Goal: Navigation & Orientation: Find specific page/section

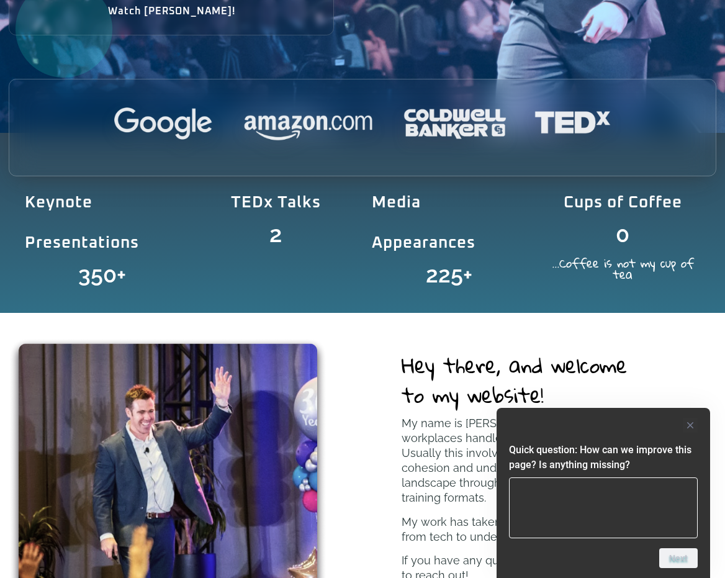
scroll to position [558, 0]
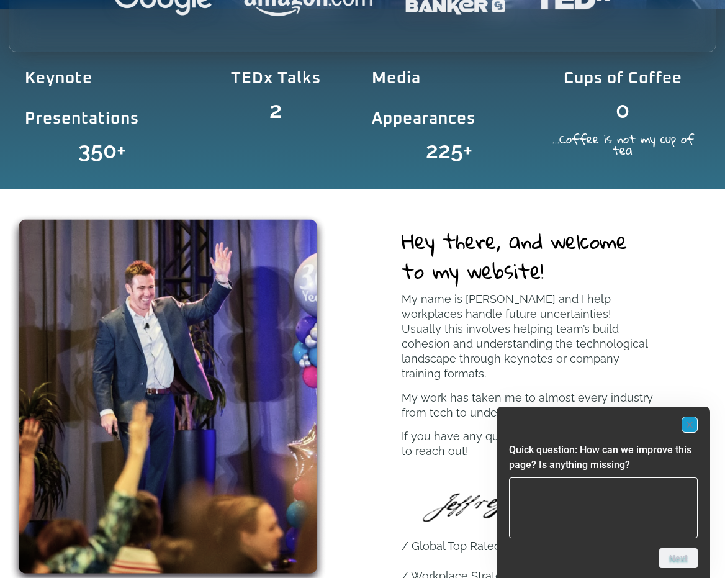
click at [689, 426] on rect "Hide survey" at bounding box center [689, 424] width 15 height 15
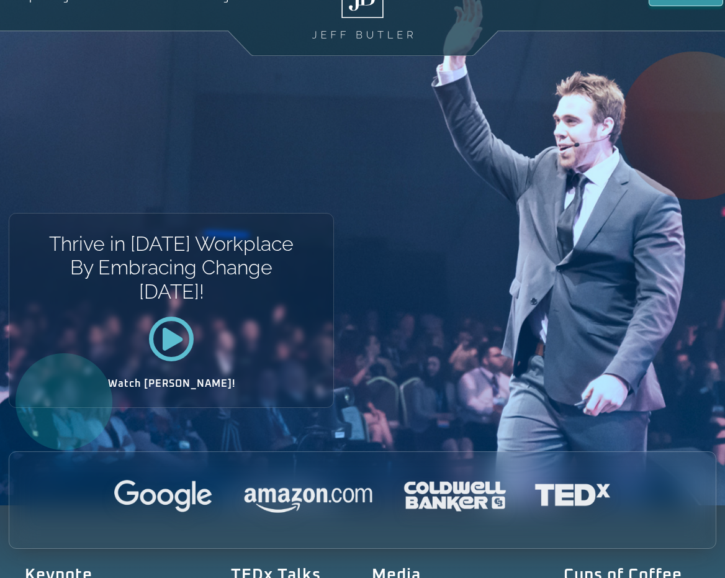
scroll to position [0, 0]
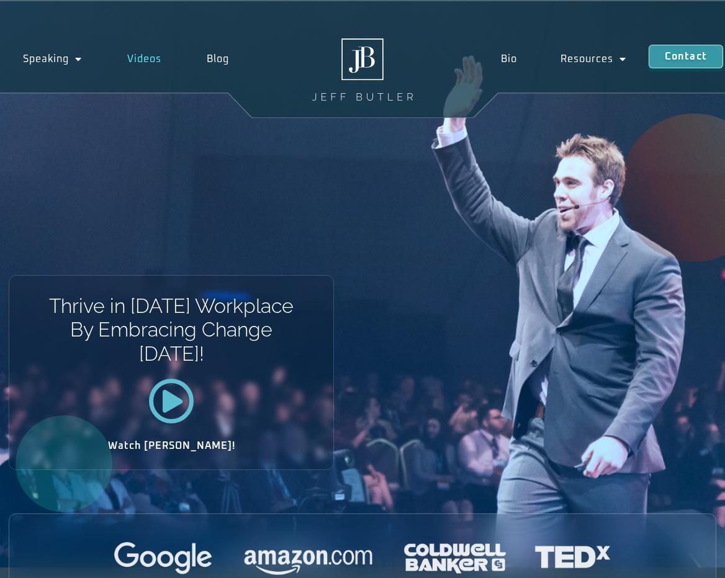
click at [154, 59] on link "Videos" at bounding box center [143, 59] width 79 height 29
click at [217, 58] on link "Blog" at bounding box center [218, 59] width 68 height 29
click at [462, 215] on div "Thrive in [DATE] Workplace By Embracing Change [DATE]! Watch [PERSON_NAME]!" at bounding box center [362, 284] width 725 height 566
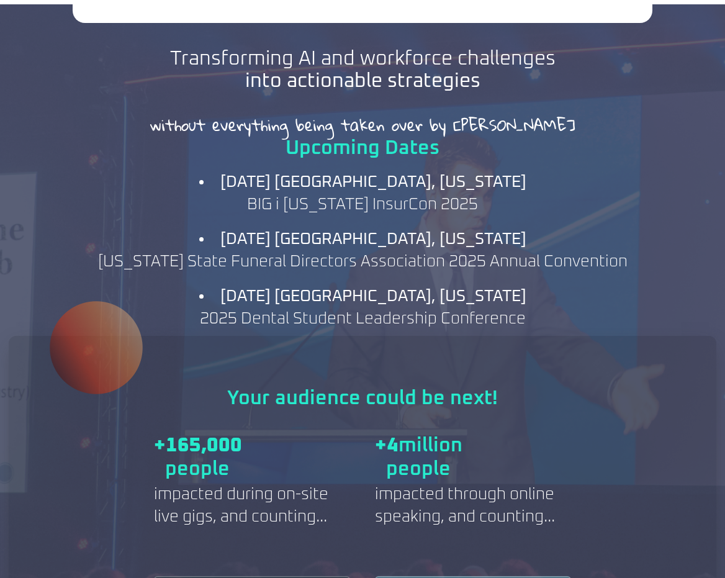
scroll to position [1427, 0]
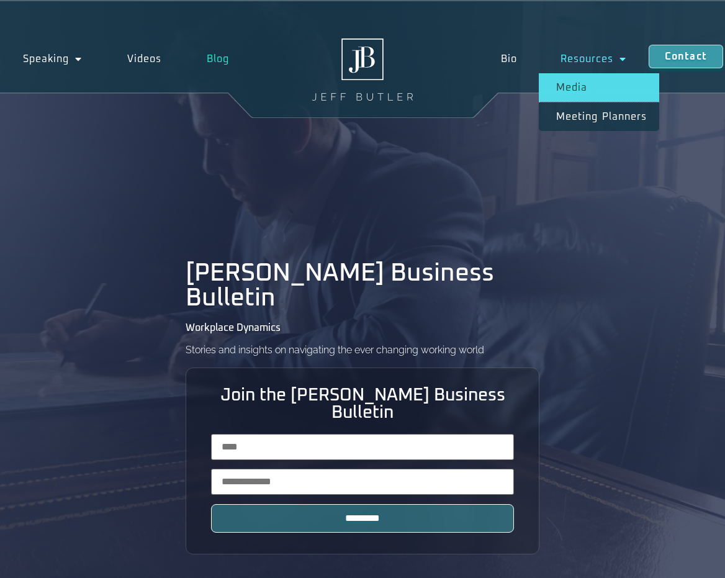
click at [576, 89] on link "Media" at bounding box center [598, 87] width 120 height 29
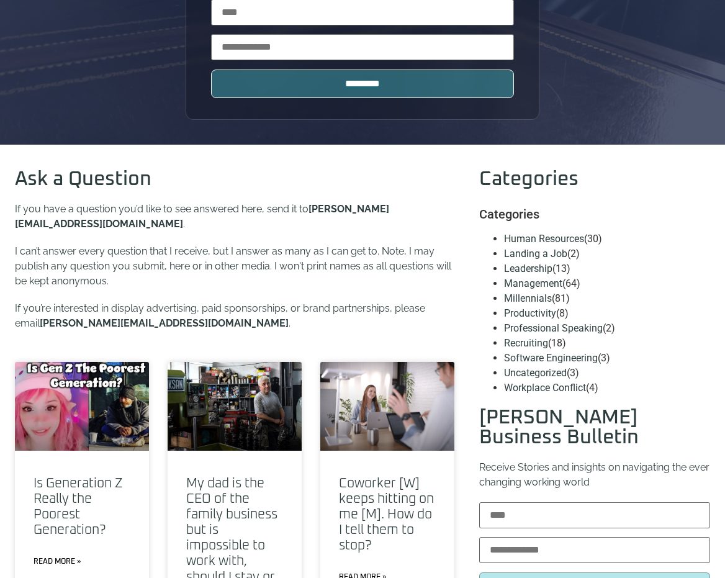
scroll to position [496, 0]
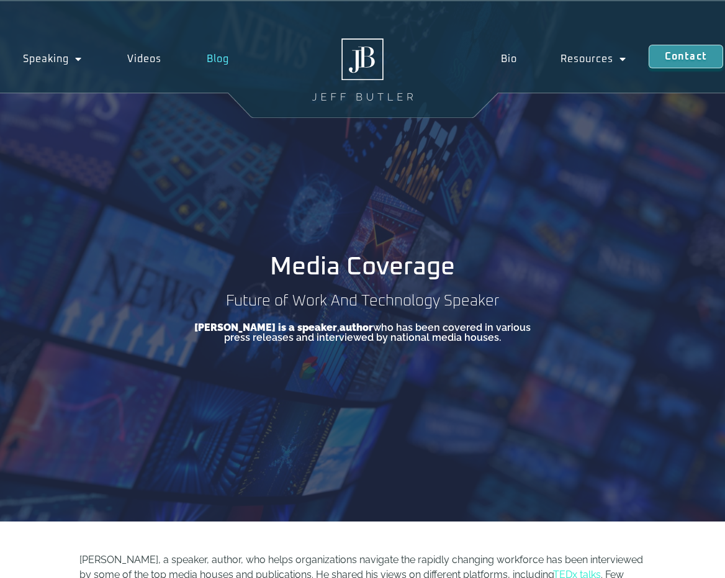
click at [206, 55] on link "Blog" at bounding box center [218, 59] width 68 height 29
click at [683, 56] on span "Contact" at bounding box center [685, 52] width 42 height 10
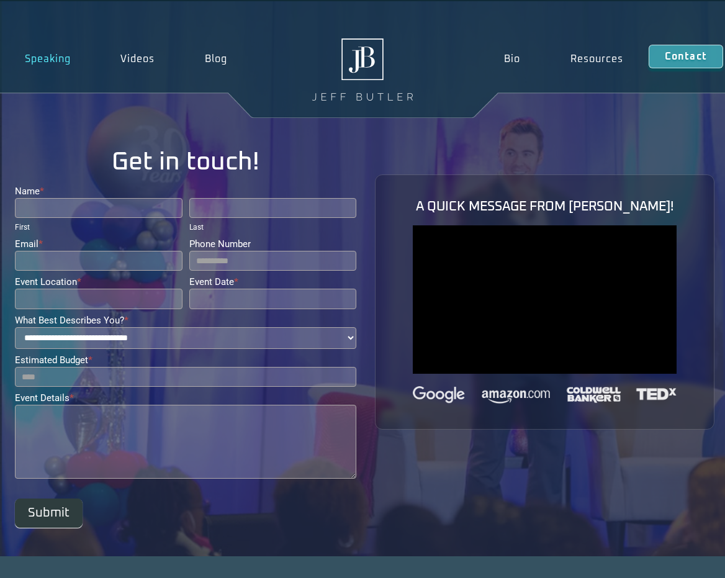
click at [61, 55] on link "Speaking" at bounding box center [48, 59] width 96 height 29
click at [219, 55] on link "Blog" at bounding box center [216, 59] width 72 height 29
click at [219, 59] on link "Blog" at bounding box center [216, 59] width 72 height 29
click at [216, 56] on link "Blog" at bounding box center [216, 59] width 72 height 29
